Goal: Browse casually

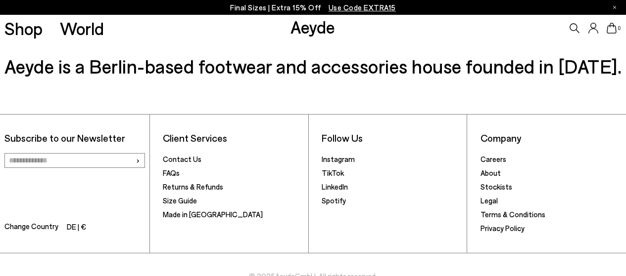
scroll to position [458, 0]
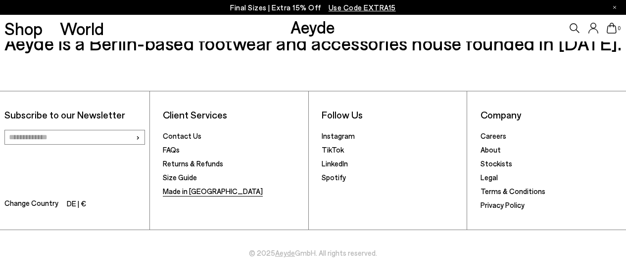
click at [178, 195] on link "Made in [GEOGRAPHIC_DATA]" at bounding box center [213, 191] width 100 height 9
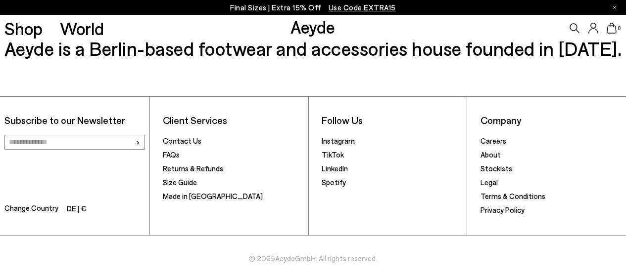
scroll to position [281, 0]
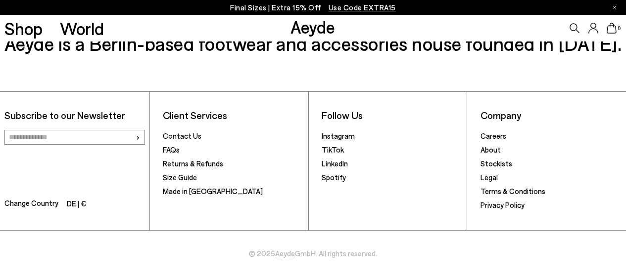
click at [334, 133] on link "Instagram" at bounding box center [337, 136] width 33 height 9
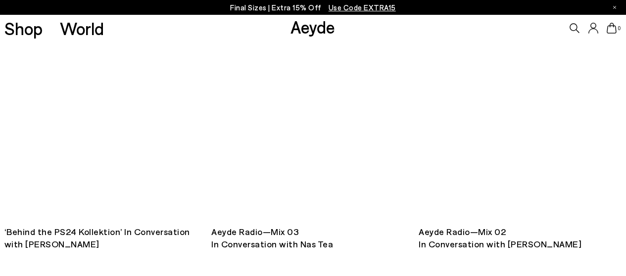
scroll to position [1409, 0]
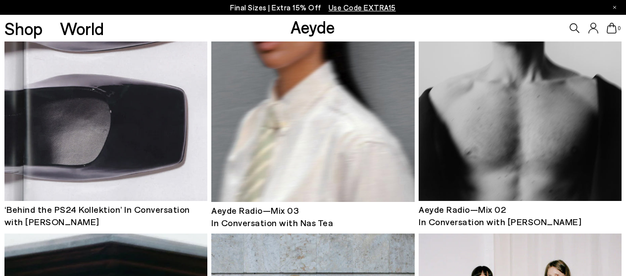
drag, startPoint x: 0, startPoint y: 0, endPoint x: 633, endPoint y: -60, distance: 635.4
